Goal: Task Accomplishment & Management: Manage account settings

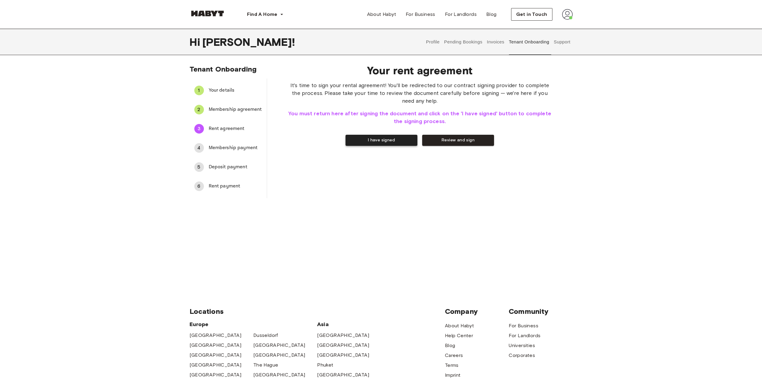
click at [379, 142] on button "I have signed" at bounding box center [382, 140] width 72 height 11
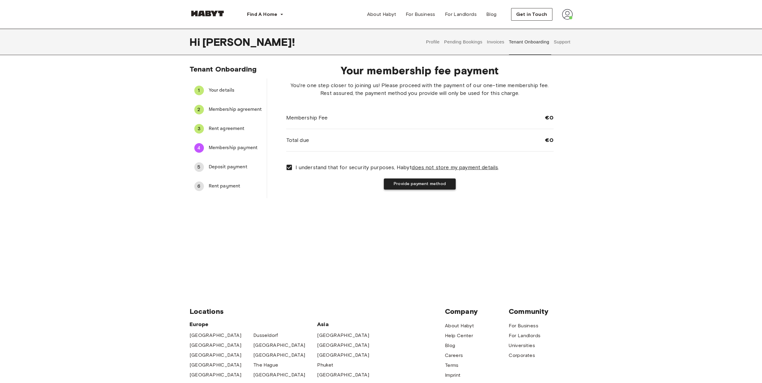
click at [418, 186] on button "Provide payment method" at bounding box center [420, 184] width 72 height 11
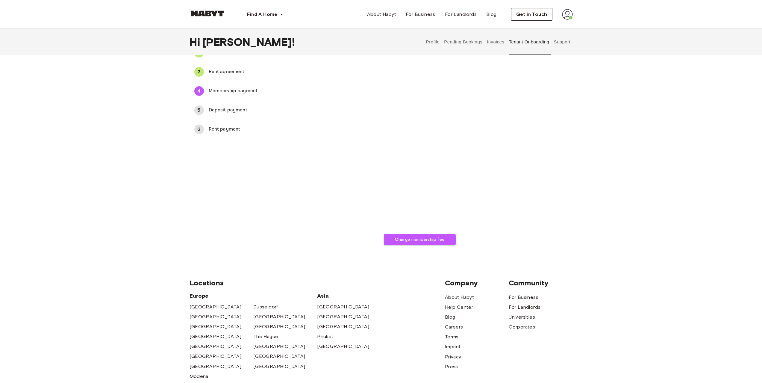
scroll to position [60, 0]
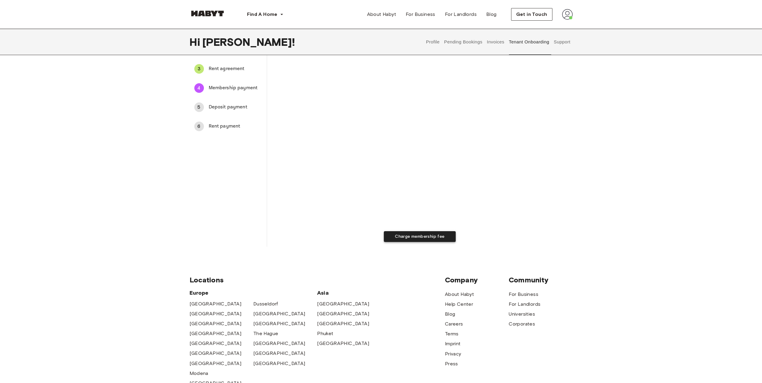
click at [427, 238] on button "Charge membership fee" at bounding box center [420, 236] width 72 height 11
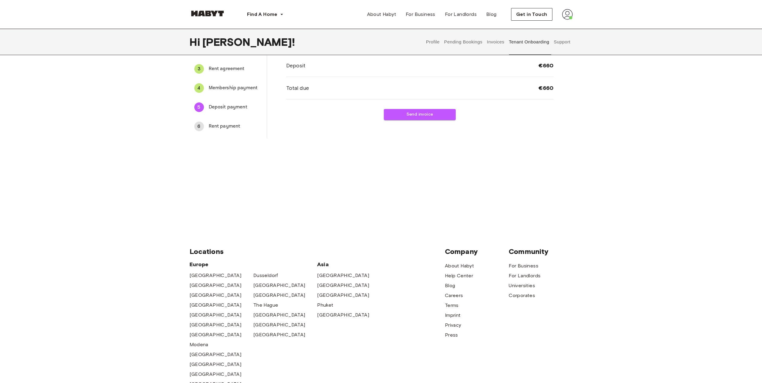
scroll to position [0, 0]
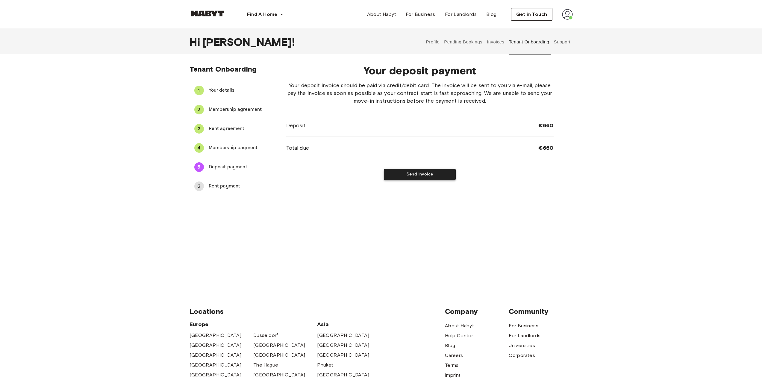
click at [421, 176] on button "Send invoice" at bounding box center [420, 174] width 72 height 11
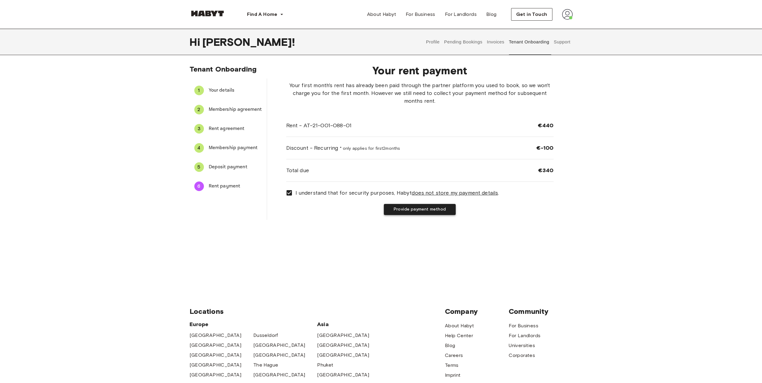
click at [406, 209] on button "Provide payment method" at bounding box center [420, 209] width 72 height 11
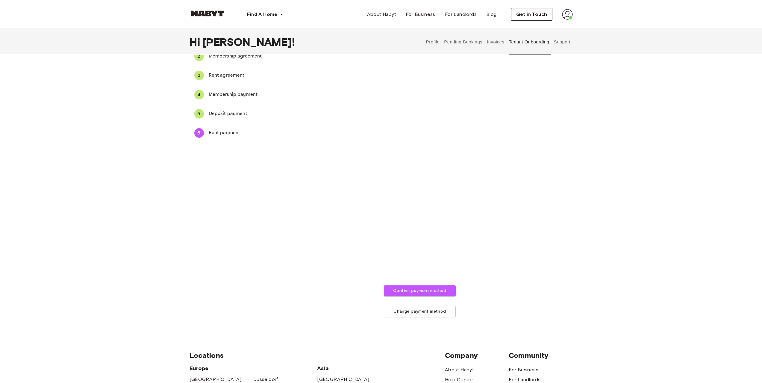
scroll to position [60, 0]
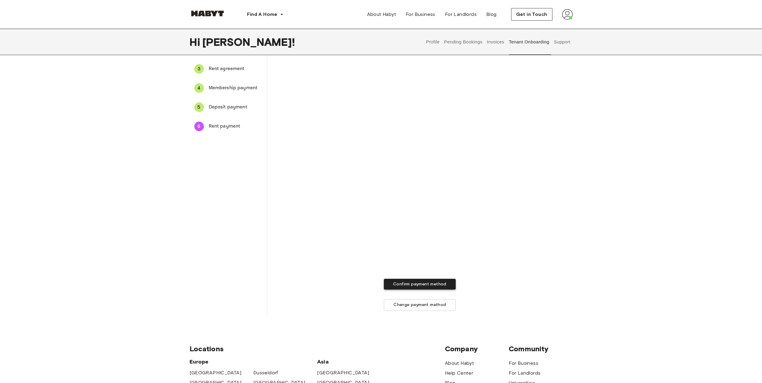
click at [429, 285] on button "Confirm payment method" at bounding box center [420, 284] width 72 height 11
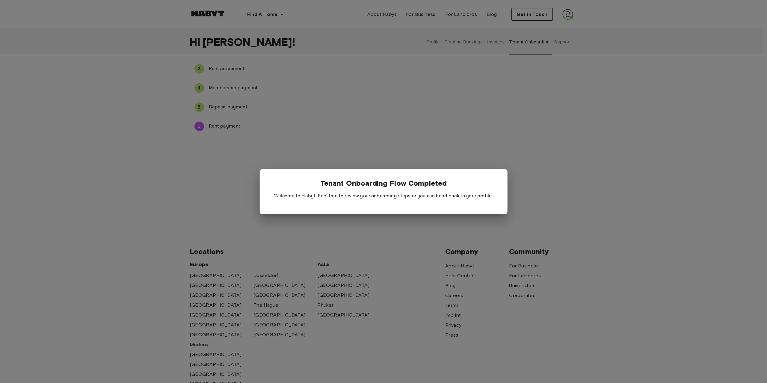
click at [452, 136] on div at bounding box center [383, 191] width 767 height 383
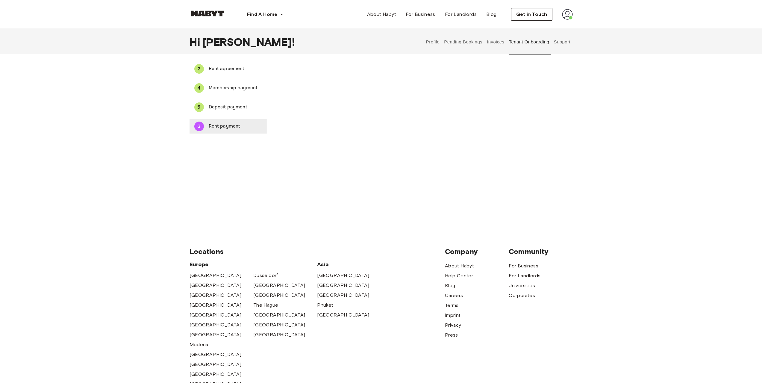
click at [230, 129] on span "Rent payment" at bounding box center [235, 126] width 53 height 7
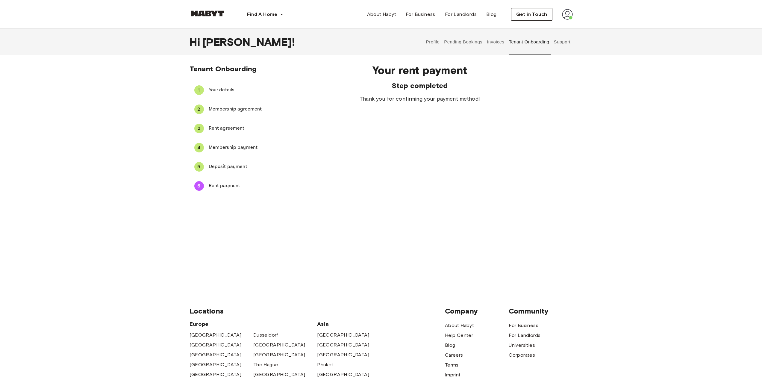
scroll to position [0, 0]
click at [436, 44] on button "Profile" at bounding box center [432, 42] width 15 height 26
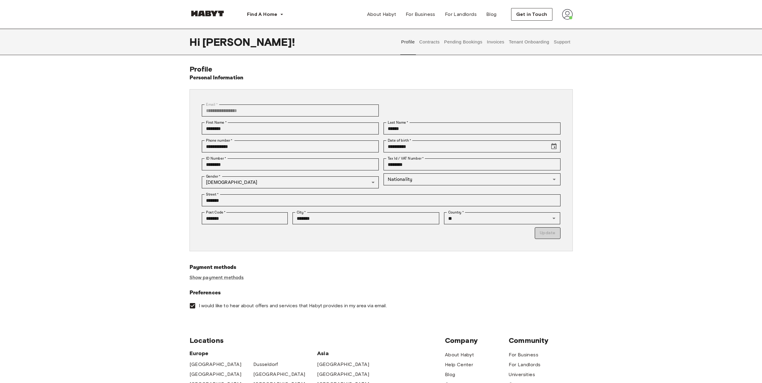
click at [434, 41] on button "Contracts" at bounding box center [430, 42] width 22 height 26
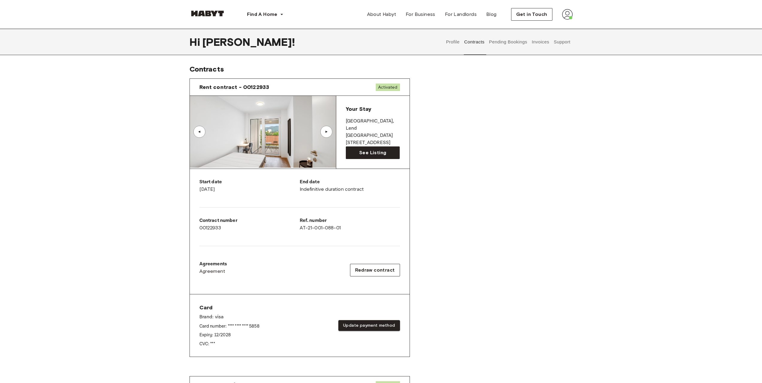
click at [568, 18] on img at bounding box center [567, 14] width 11 height 11
click at [557, 27] on div "Profile Log out" at bounding box center [555, 34] width 36 height 29
click at [569, 18] on img at bounding box center [567, 14] width 11 height 11
click at [550, 28] on span "Profile" at bounding box center [549, 28] width 15 height 7
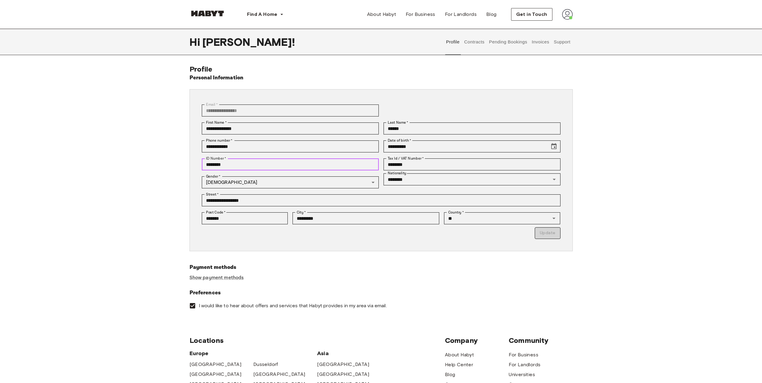
drag, startPoint x: 251, startPoint y: 162, endPoint x: 172, endPoint y: 161, distance: 79.7
click at [172, 161] on div "**********" at bounding box center [381, 188] width 431 height 247
type input "**********"
click at [604, 164] on div "**********" at bounding box center [381, 188] width 762 height 247
click at [554, 236] on button "Update" at bounding box center [547, 233] width 25 height 12
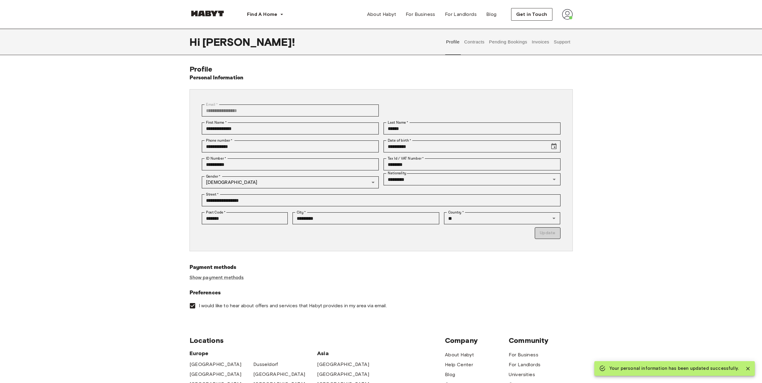
type input "*********"
click at [541, 41] on button "Invoices" at bounding box center [540, 42] width 19 height 26
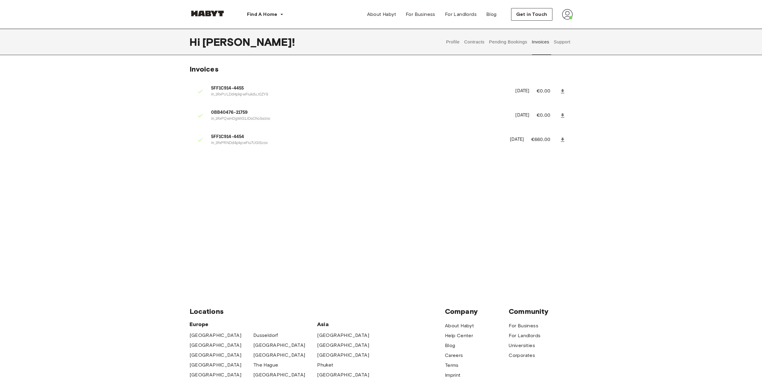
click at [569, 18] on img at bounding box center [567, 14] width 11 height 11
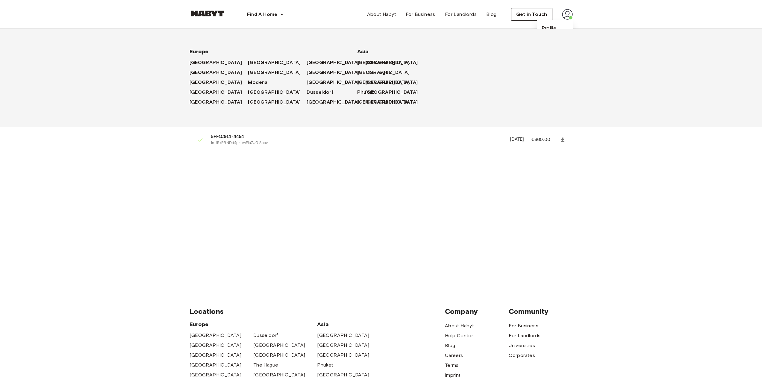
click at [533, 54] on div "Europe Amsterdam Berlin Frankfurt Hamburg Lisbon Madrid Milan Modena Paris Turi…" at bounding box center [371, 68] width 403 height 117
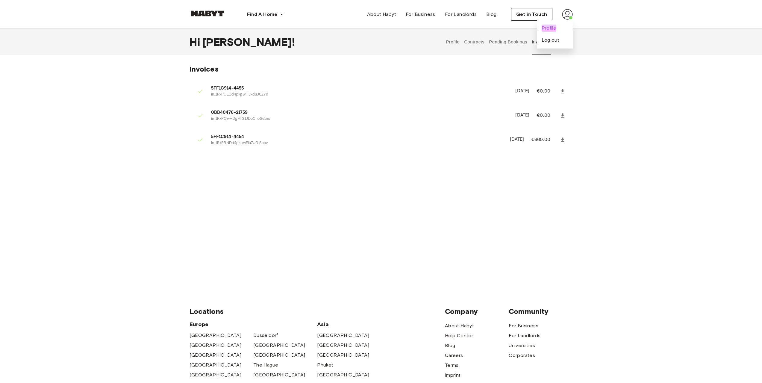
click at [555, 28] on span "Profile" at bounding box center [549, 28] width 15 height 7
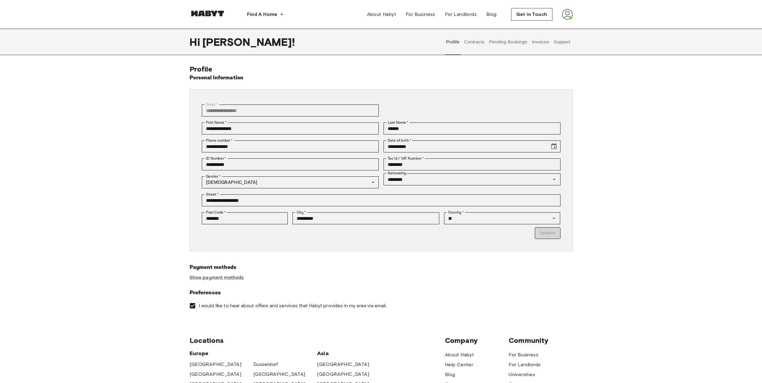
click at [567, 12] on img at bounding box center [567, 14] width 11 height 11
click at [551, 39] on span "Log out" at bounding box center [551, 40] width 18 height 7
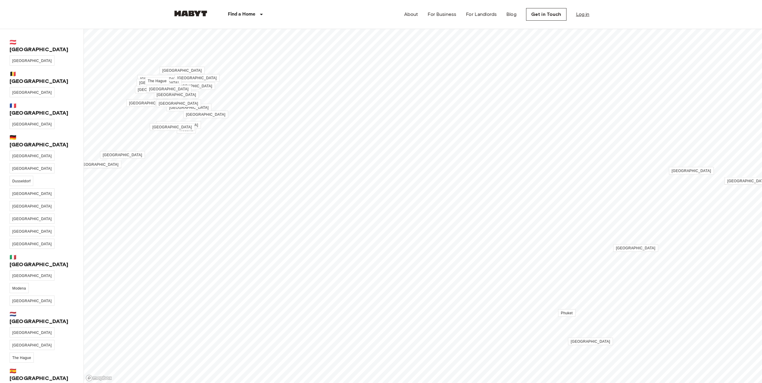
click at [582, 17] on link "Log in" at bounding box center [582, 14] width 13 height 7
